Goal: Information Seeking & Learning: Learn about a topic

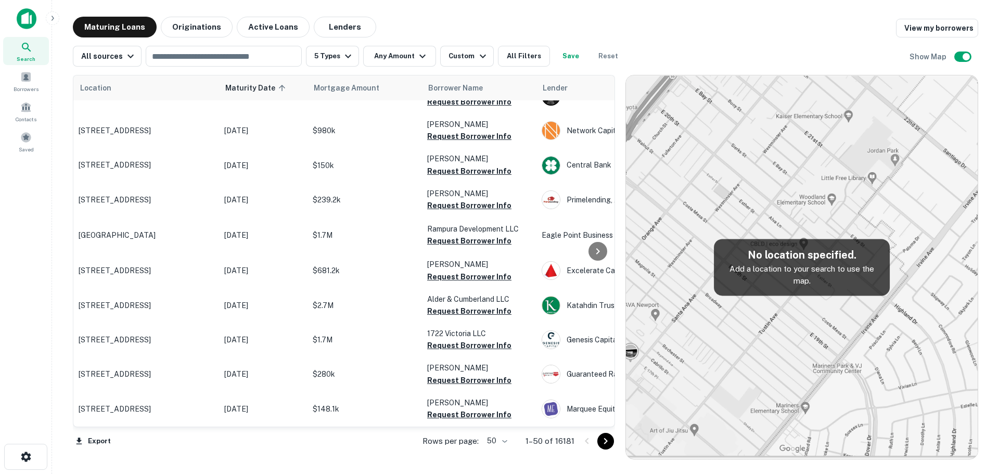
scroll to position [1454, 0]
